Goal: Task Accomplishment & Management: Manage account settings

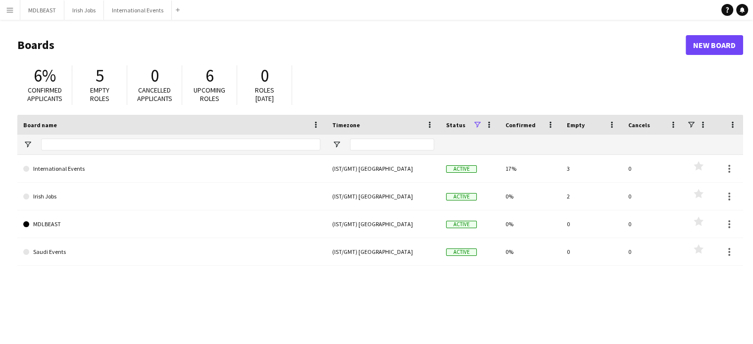
click at [18, 5] on button "Menu" at bounding box center [10, 10] width 20 height 20
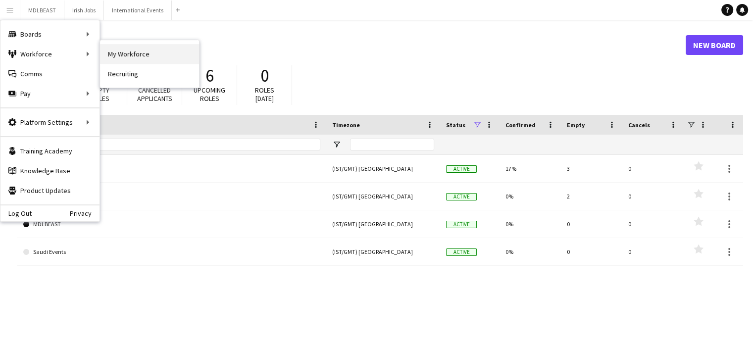
click at [119, 55] on link "My Workforce" at bounding box center [149, 54] width 99 height 20
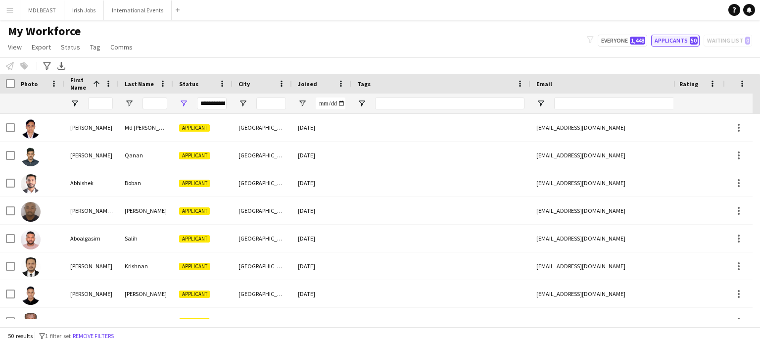
click at [678, 38] on button "Applicants 50" at bounding box center [675, 41] width 48 height 12
click at [102, 104] on input "First Name Filter Input" at bounding box center [100, 103] width 25 height 12
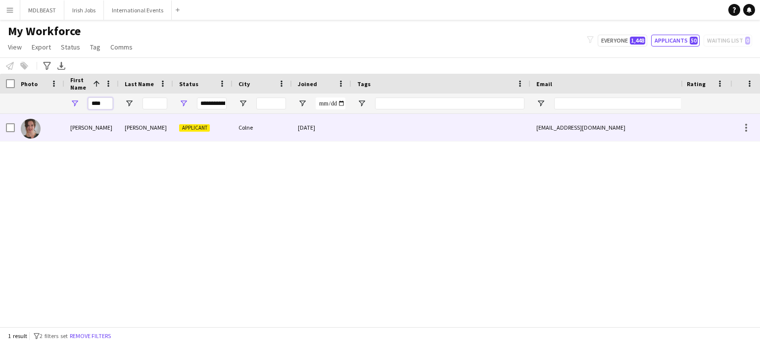
type input "****"
click at [391, 129] on div at bounding box center [440, 127] width 179 height 27
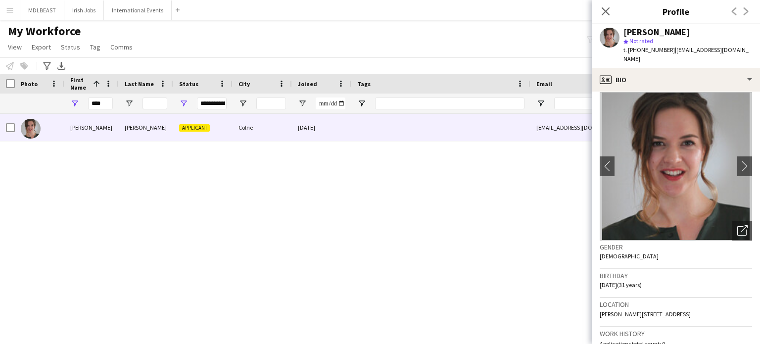
scroll to position [6, 0]
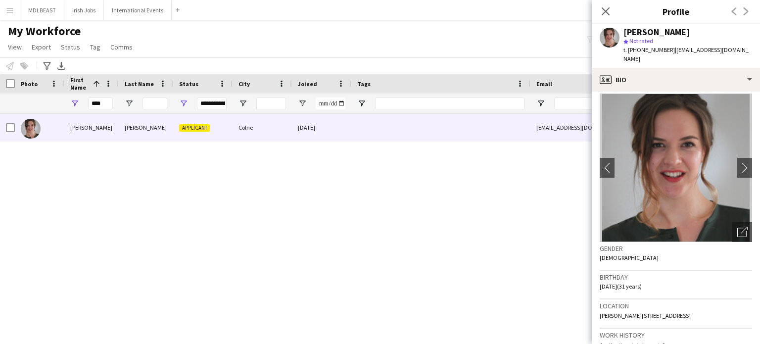
click at [673, 287] on div "Birthday [DEMOGRAPHIC_DATA] (31 years)" at bounding box center [676, 285] width 152 height 29
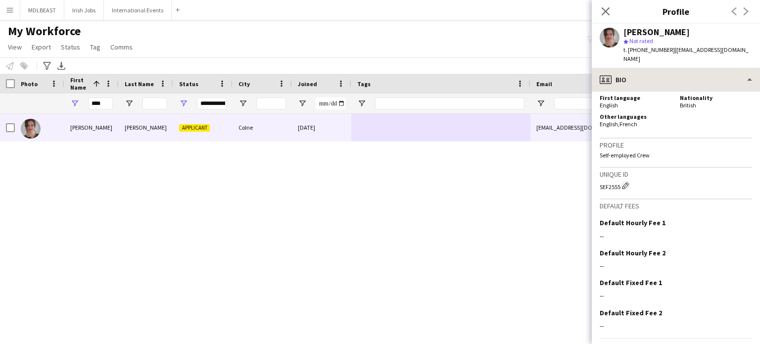
scroll to position [439, 0]
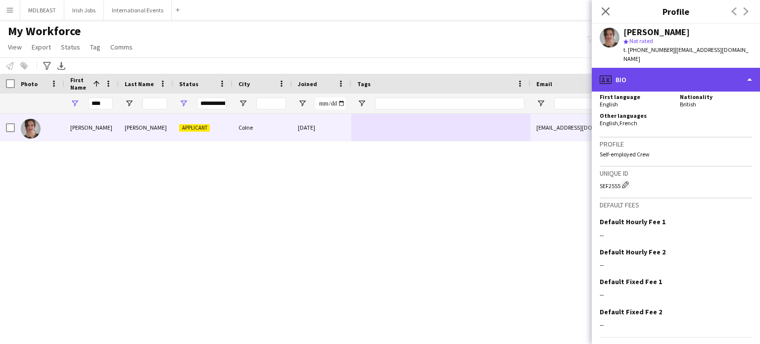
click at [692, 68] on div "profile Bio" at bounding box center [676, 80] width 168 height 24
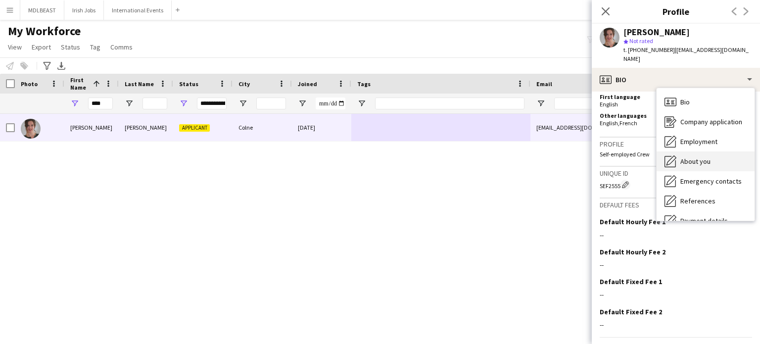
click at [690, 157] on span "About you" at bounding box center [695, 161] width 30 height 9
